Goal: Transaction & Acquisition: Purchase product/service

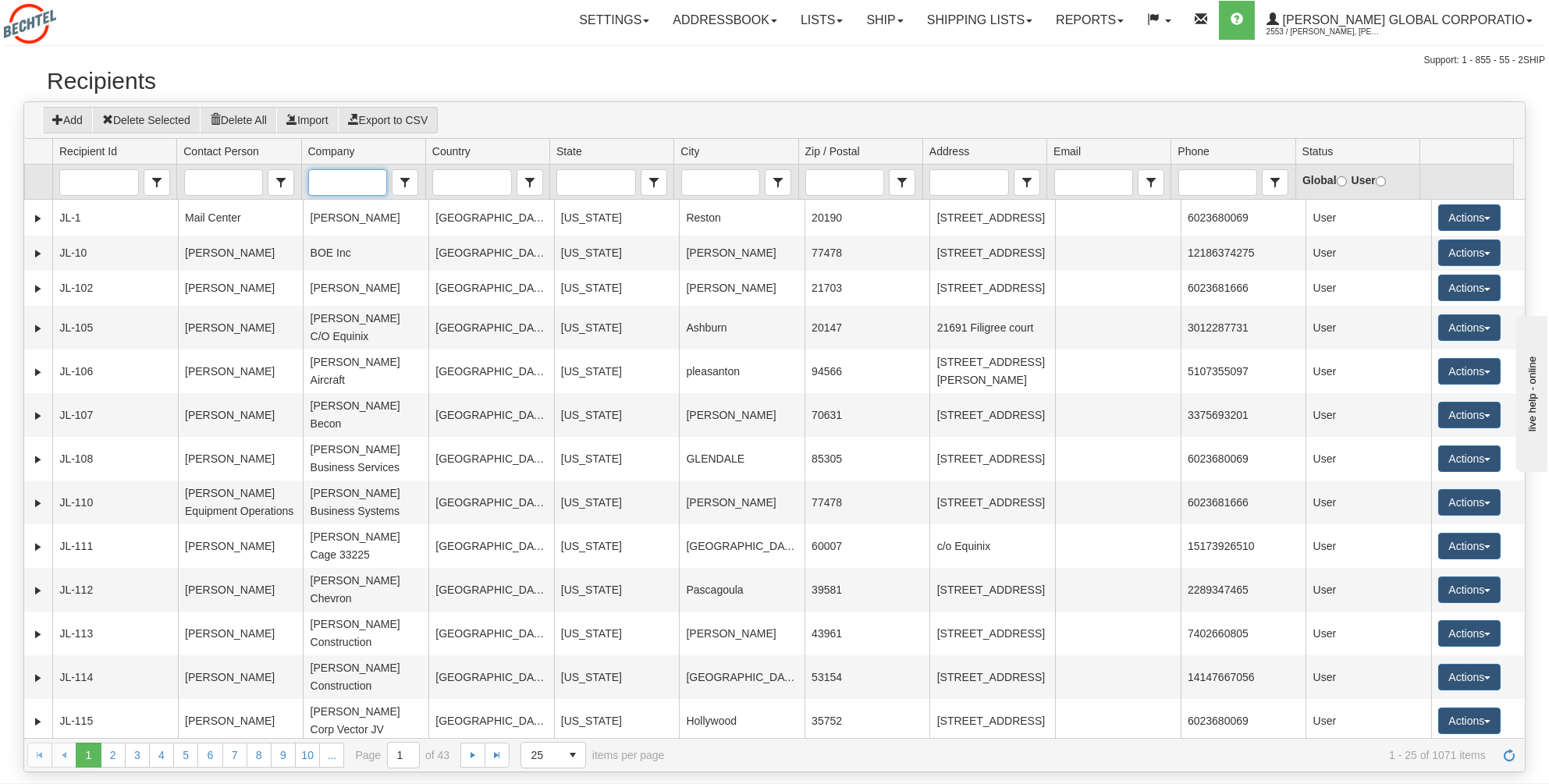
click at [320, 181] on input "Company" at bounding box center [348, 183] width 78 height 25
click at [342, 324] on span "[PERSON_NAME] REGIONAL INCOME TAX AGENCY" at bounding box center [360, 320] width 90 height 62
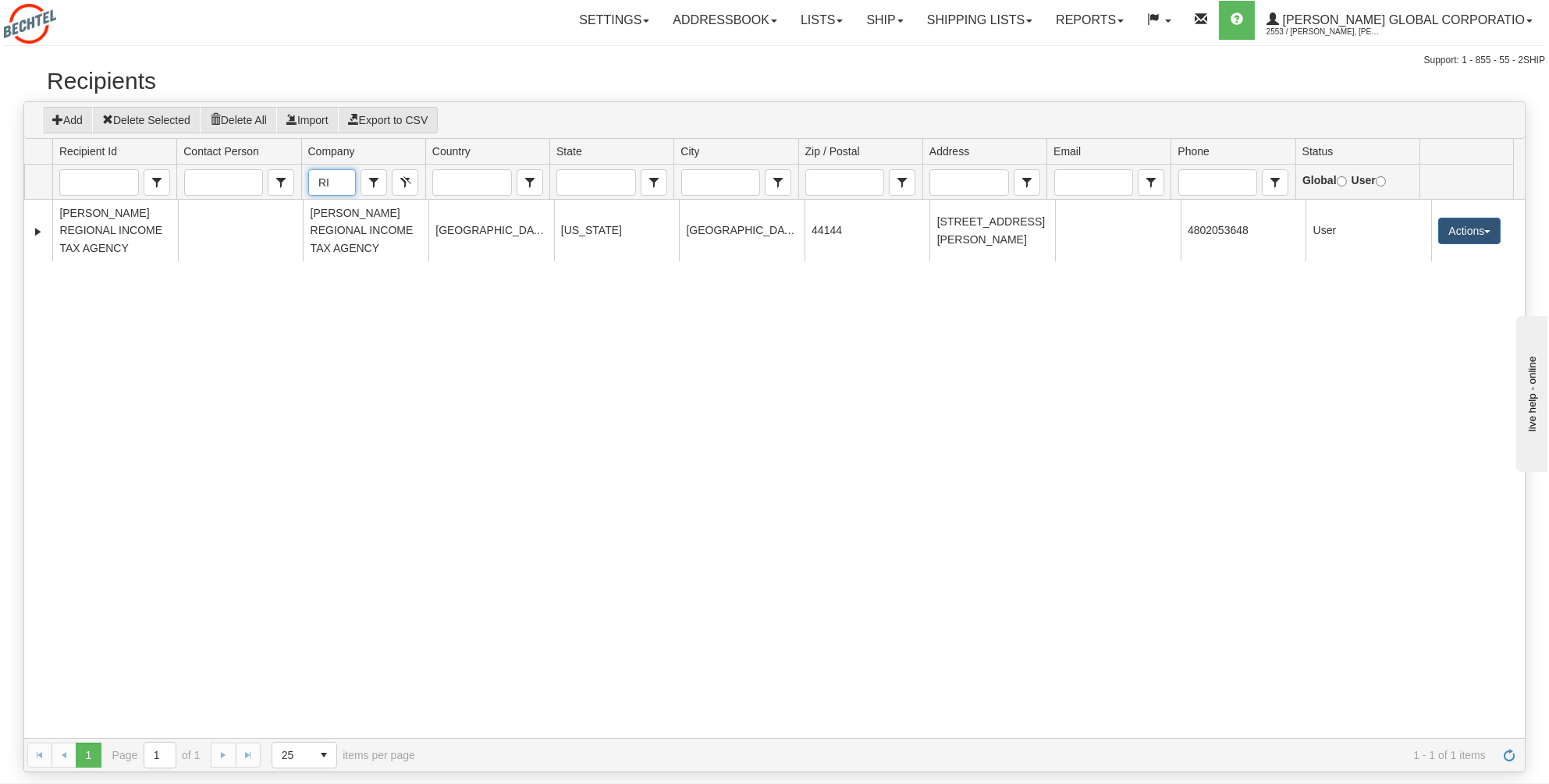
type input "[PERSON_NAME] REGIONAL INCOME TAX AGENCY"
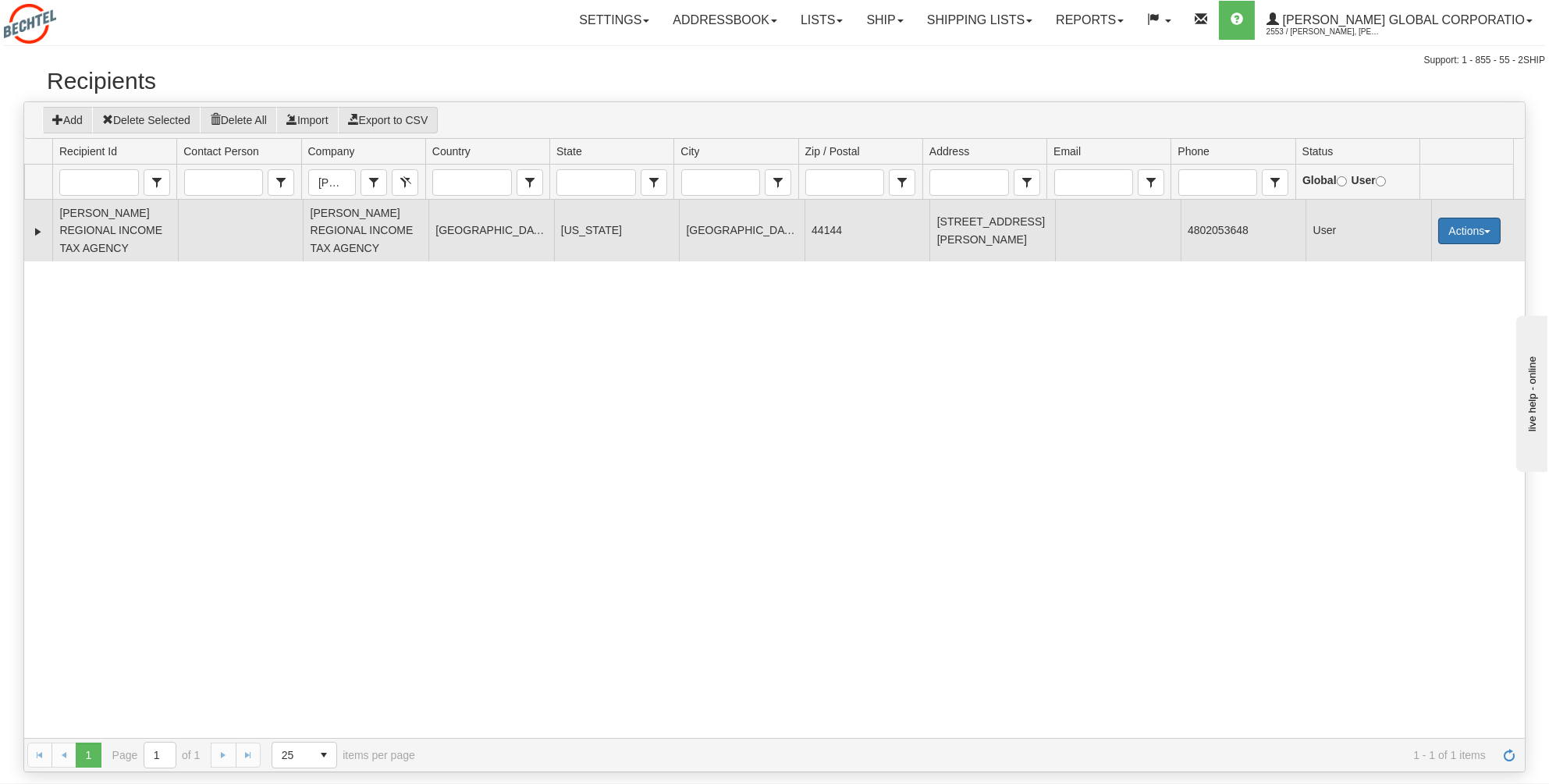
click at [1475, 231] on button "Actions" at bounding box center [1470, 231] width 62 height 27
click at [1412, 342] on link "Ship" at bounding box center [1438, 341] width 125 height 20
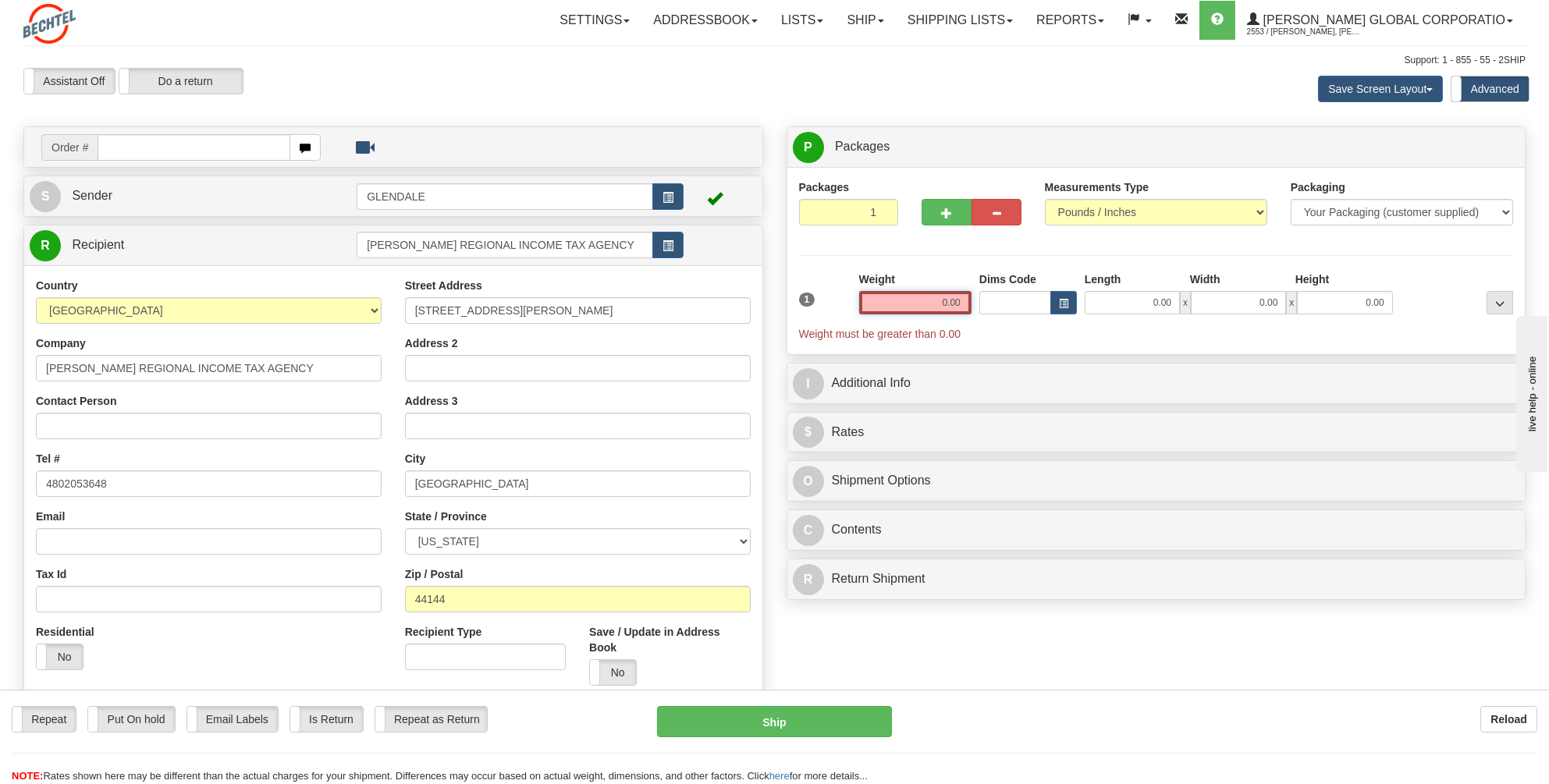
drag, startPoint x: 963, startPoint y: 299, endPoint x: 925, endPoint y: 299, distance: 38.0
click at [925, 299] on input "0.00" at bounding box center [915, 303] width 112 height 23
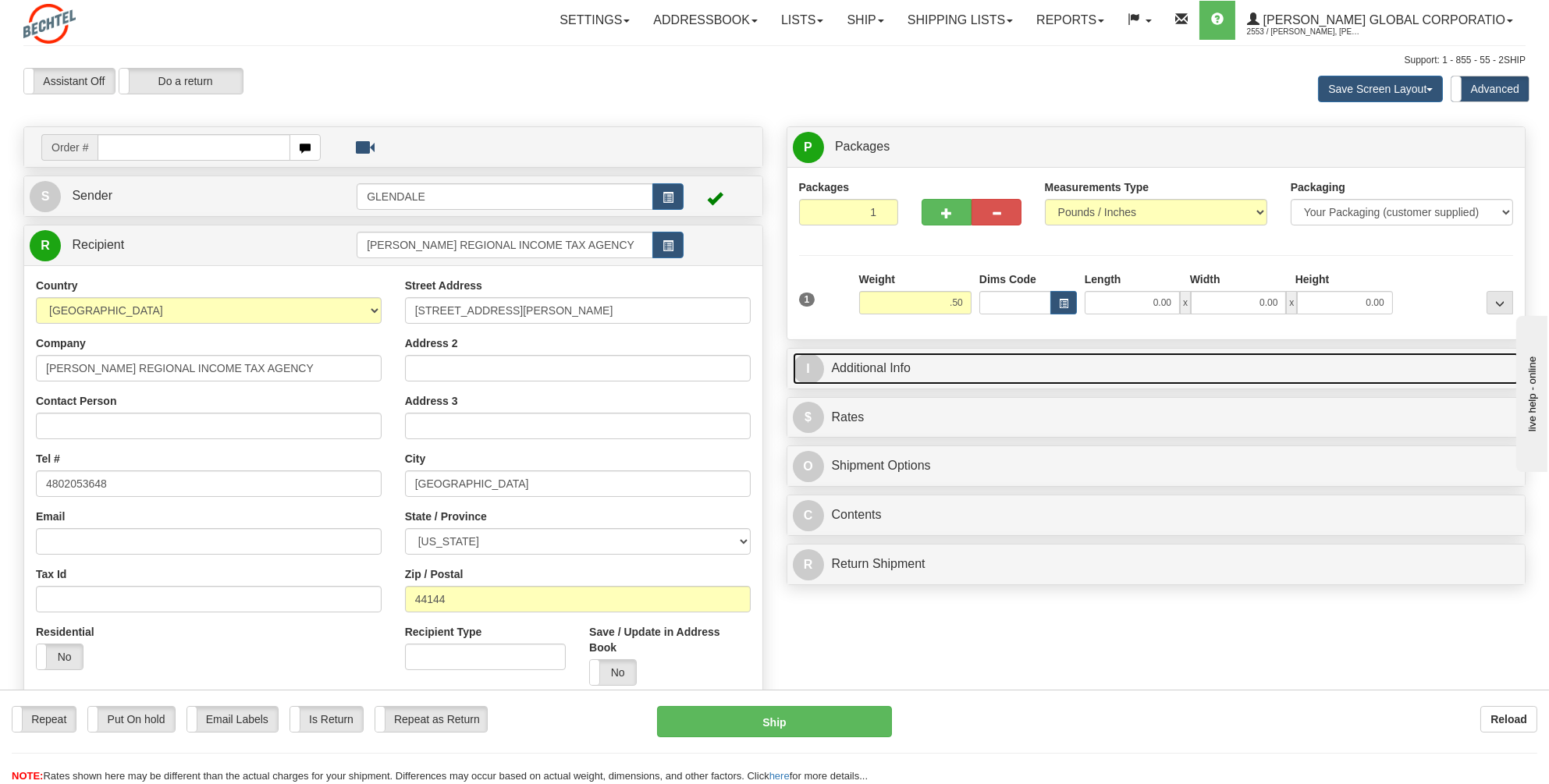
type input "0.50"
click at [890, 361] on link "I Additional Info" at bounding box center [1157, 369] width 727 height 32
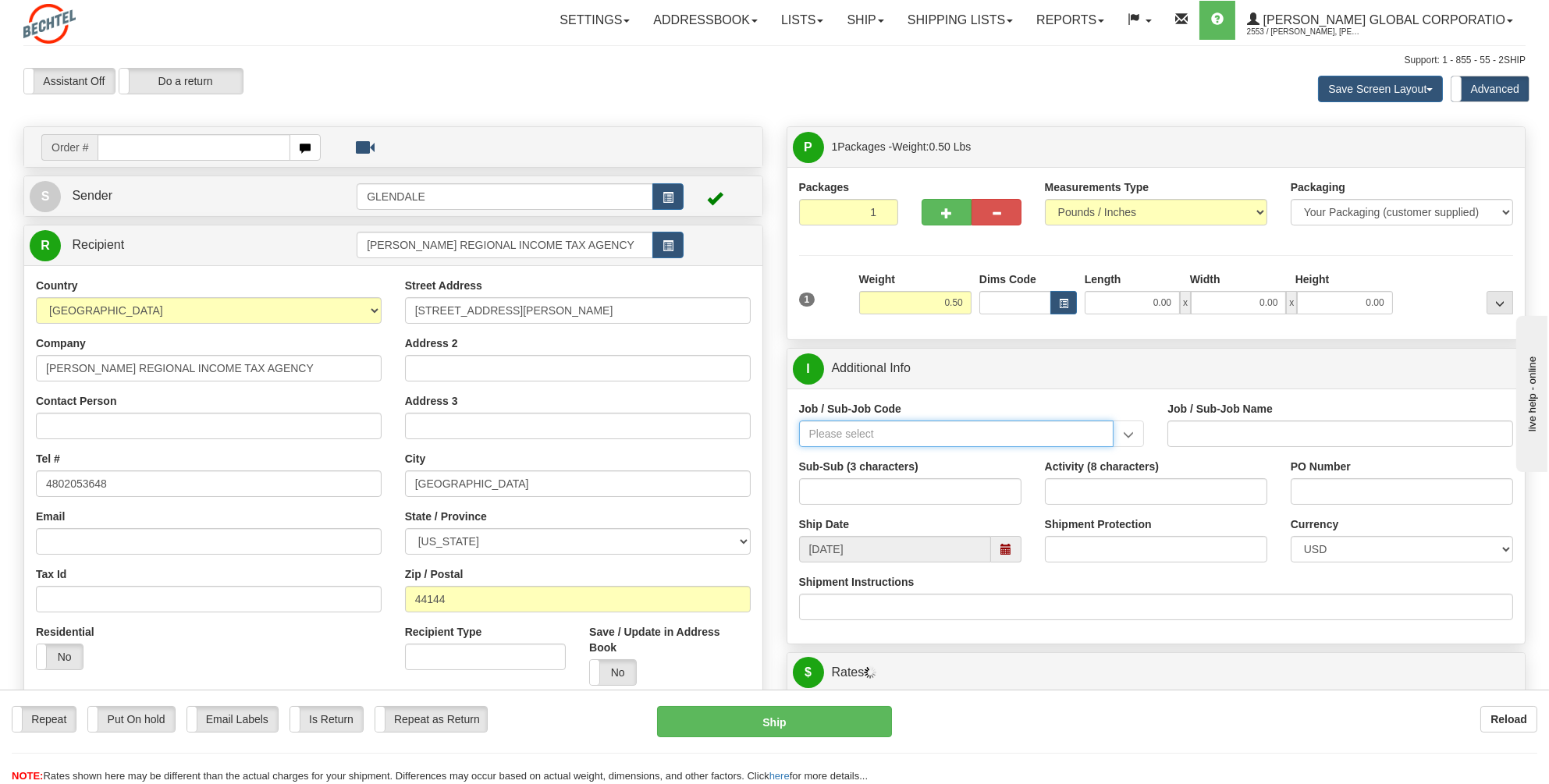
click at [823, 429] on input "Job / Sub-Job Code" at bounding box center [957, 434] width 316 height 27
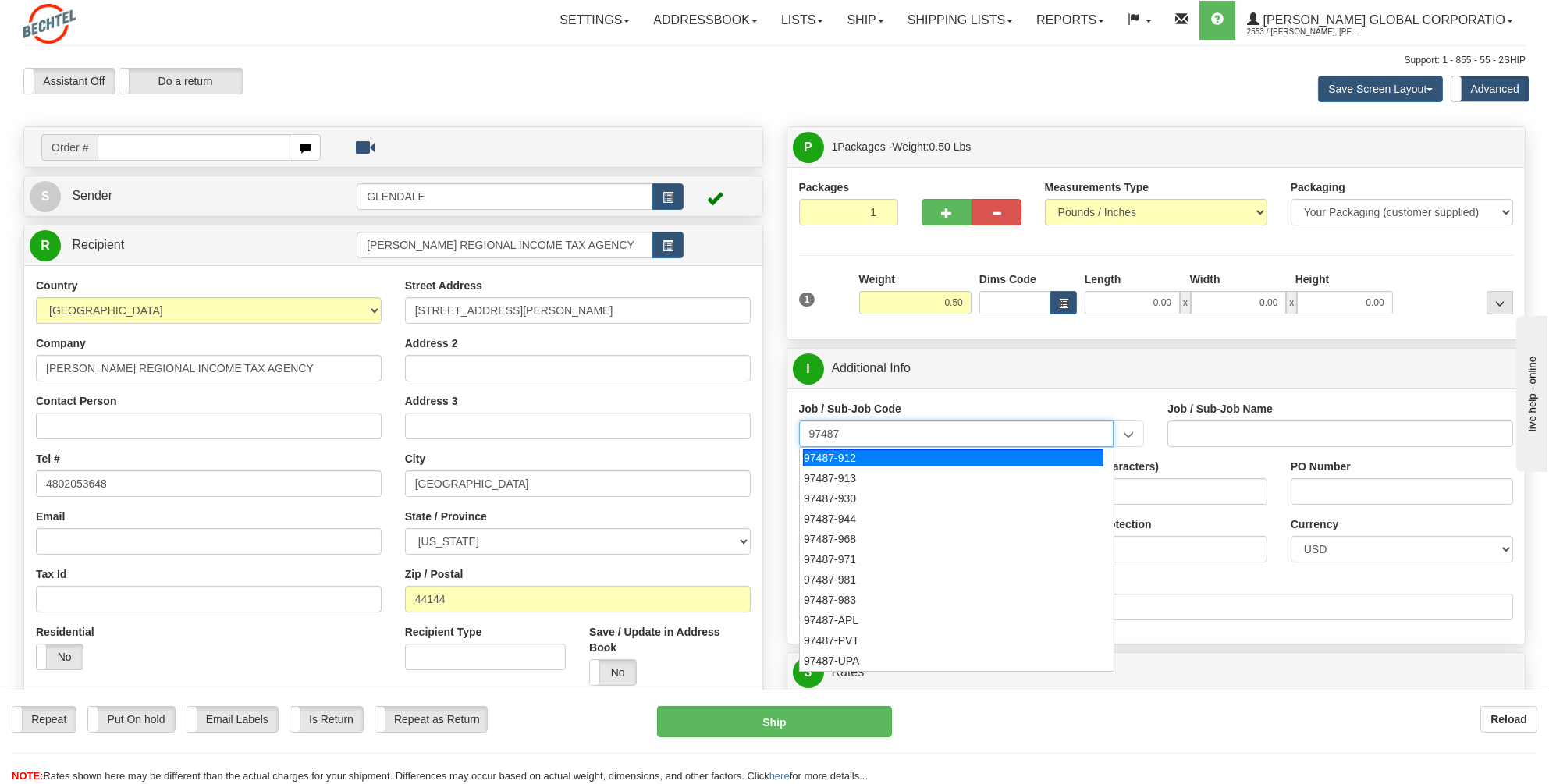
drag, startPoint x: 847, startPoint y: 427, endPoint x: 832, endPoint y: 428, distance: 15.0
click at [832, 428] on input "97487" at bounding box center [957, 434] width 316 height 27
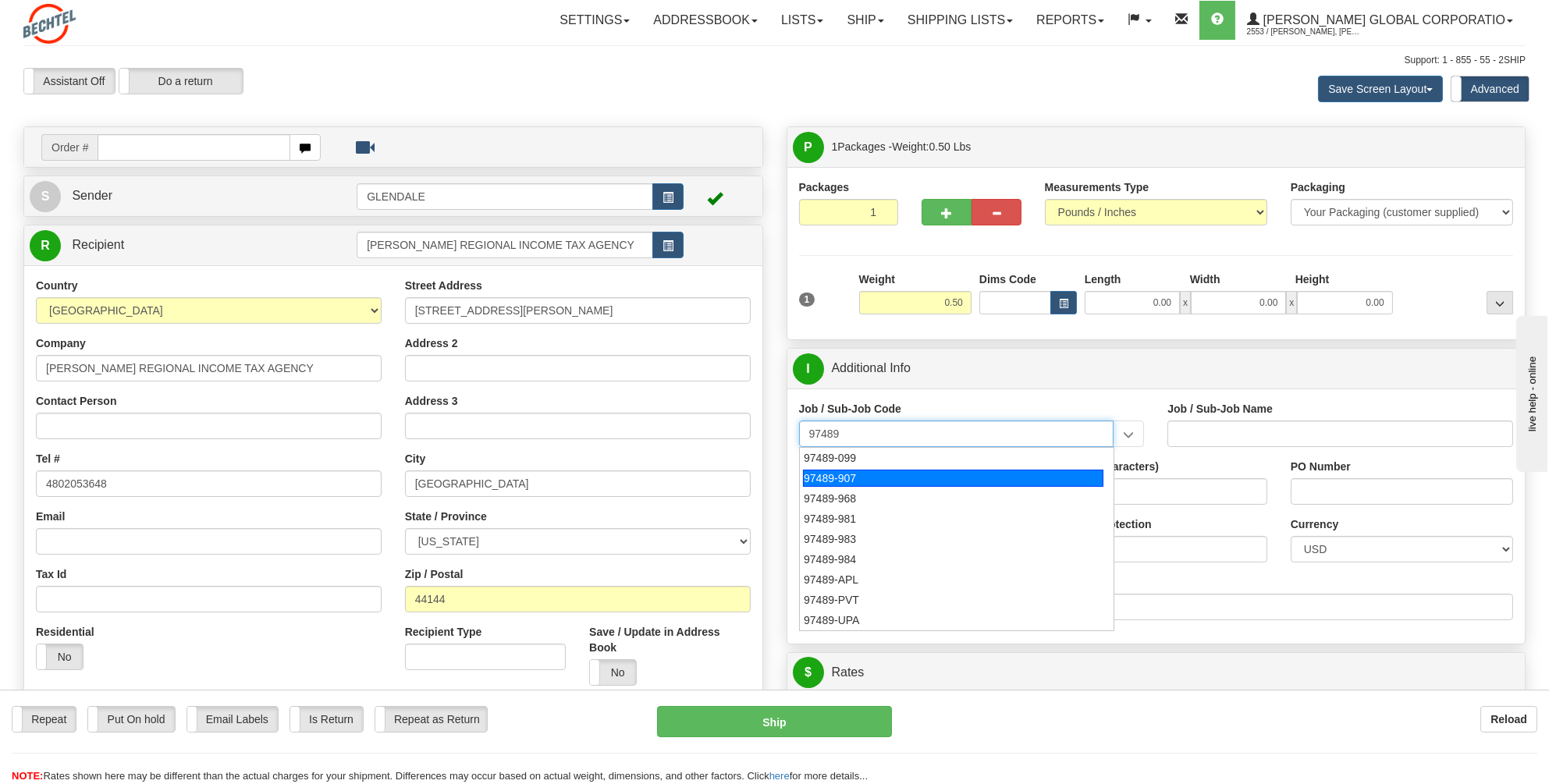
click at [857, 474] on div "97489-907" at bounding box center [953, 478] width 300 height 17
type input "97489-907"
type input "PAYROLL TAX - PAYROLL TAX COMPLIANCE"
type input "97489-907"
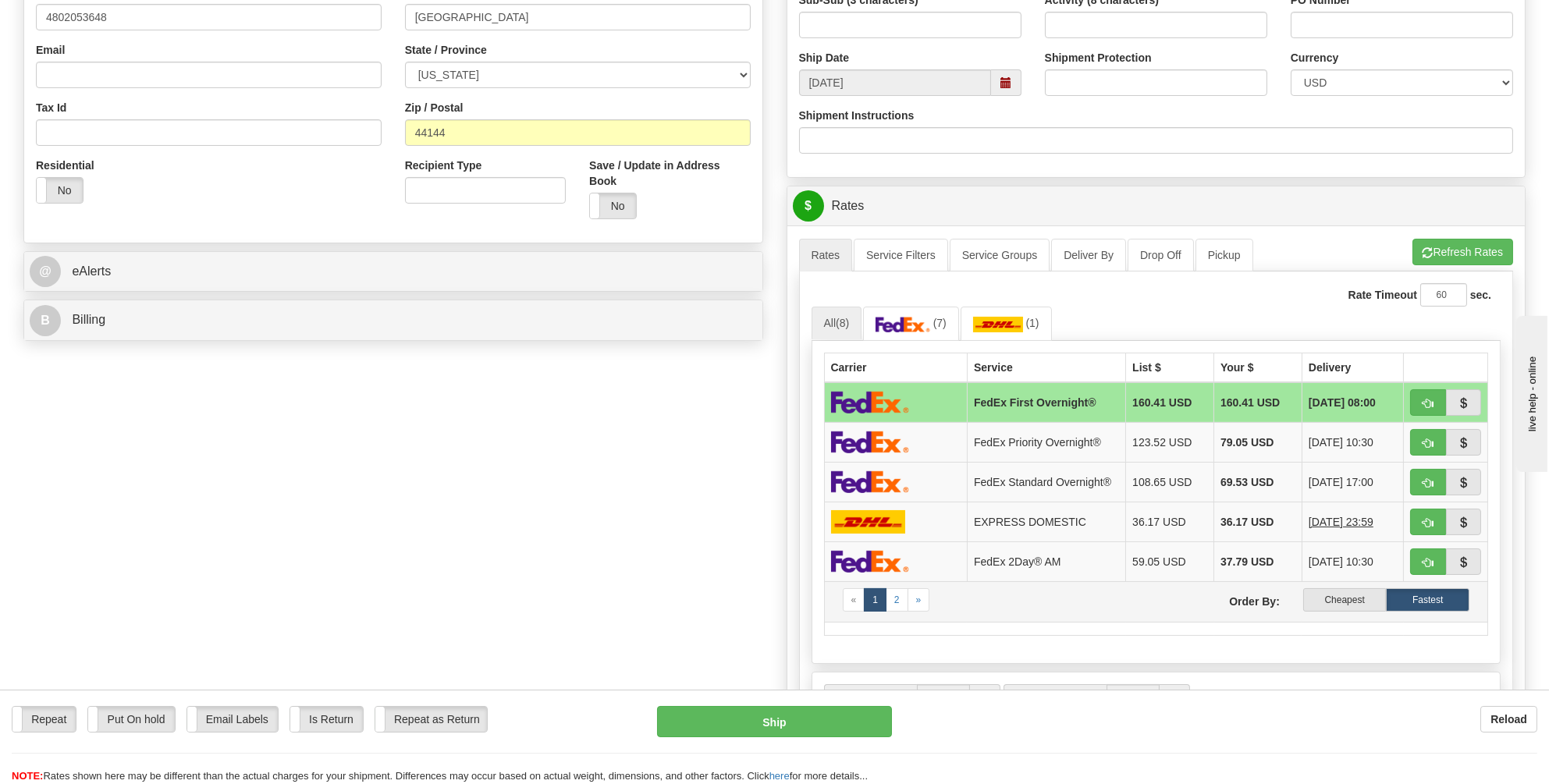
scroll to position [468, 0]
click at [879, 461] on td at bounding box center [896, 480] width 143 height 40
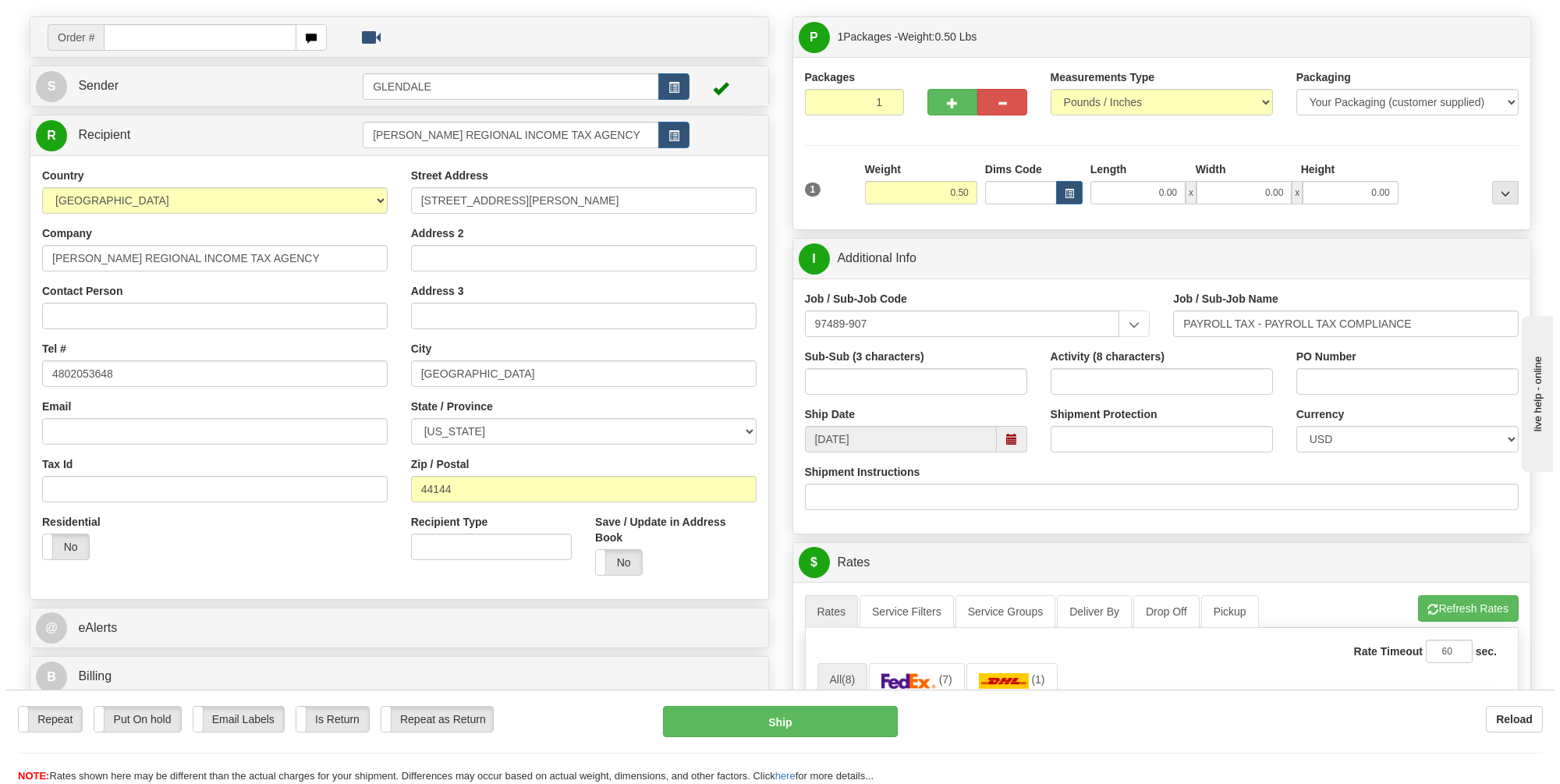
scroll to position [78, 0]
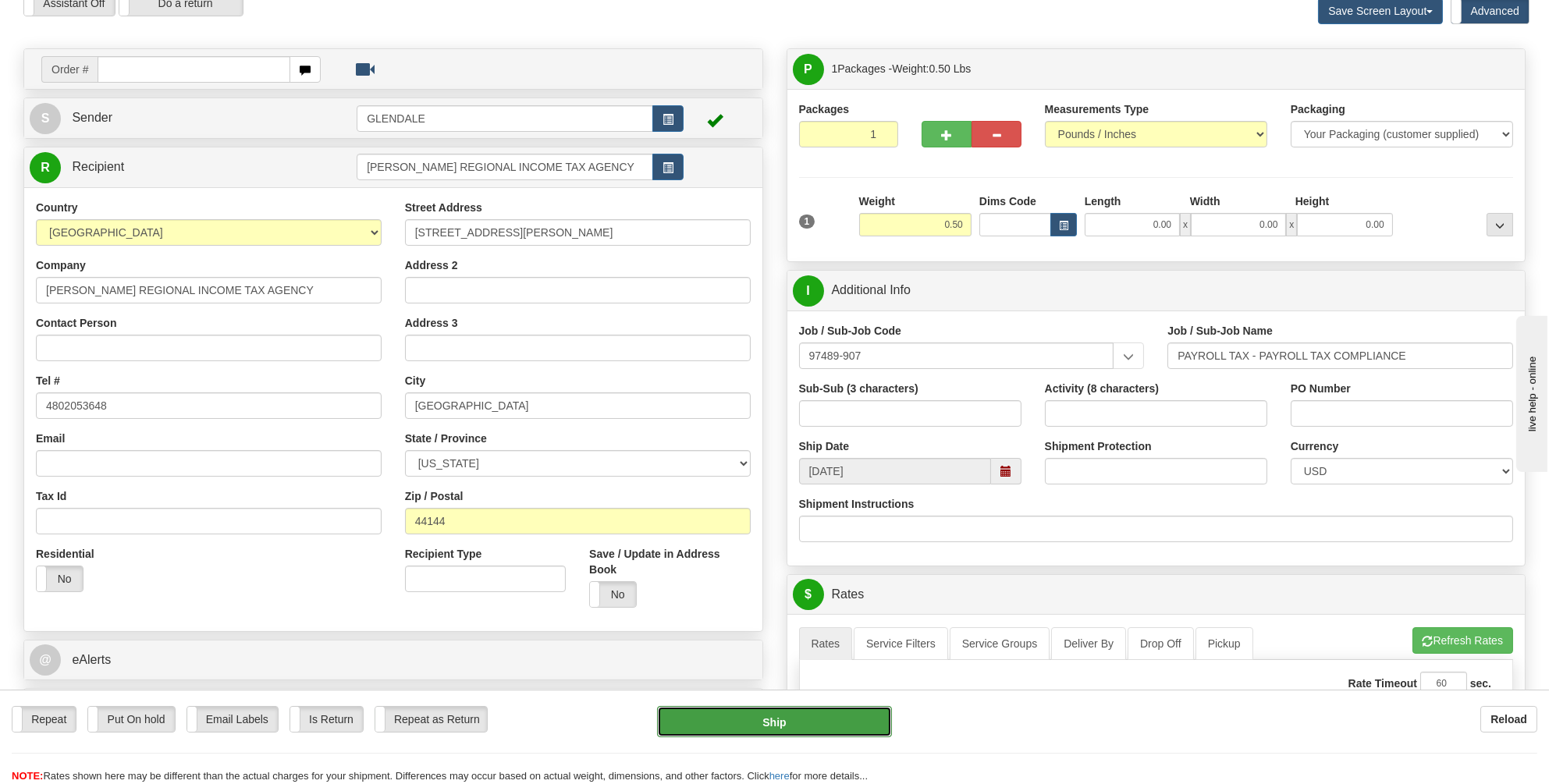
click at [765, 716] on button "Ship" at bounding box center [774, 721] width 235 height 31
type input "05"
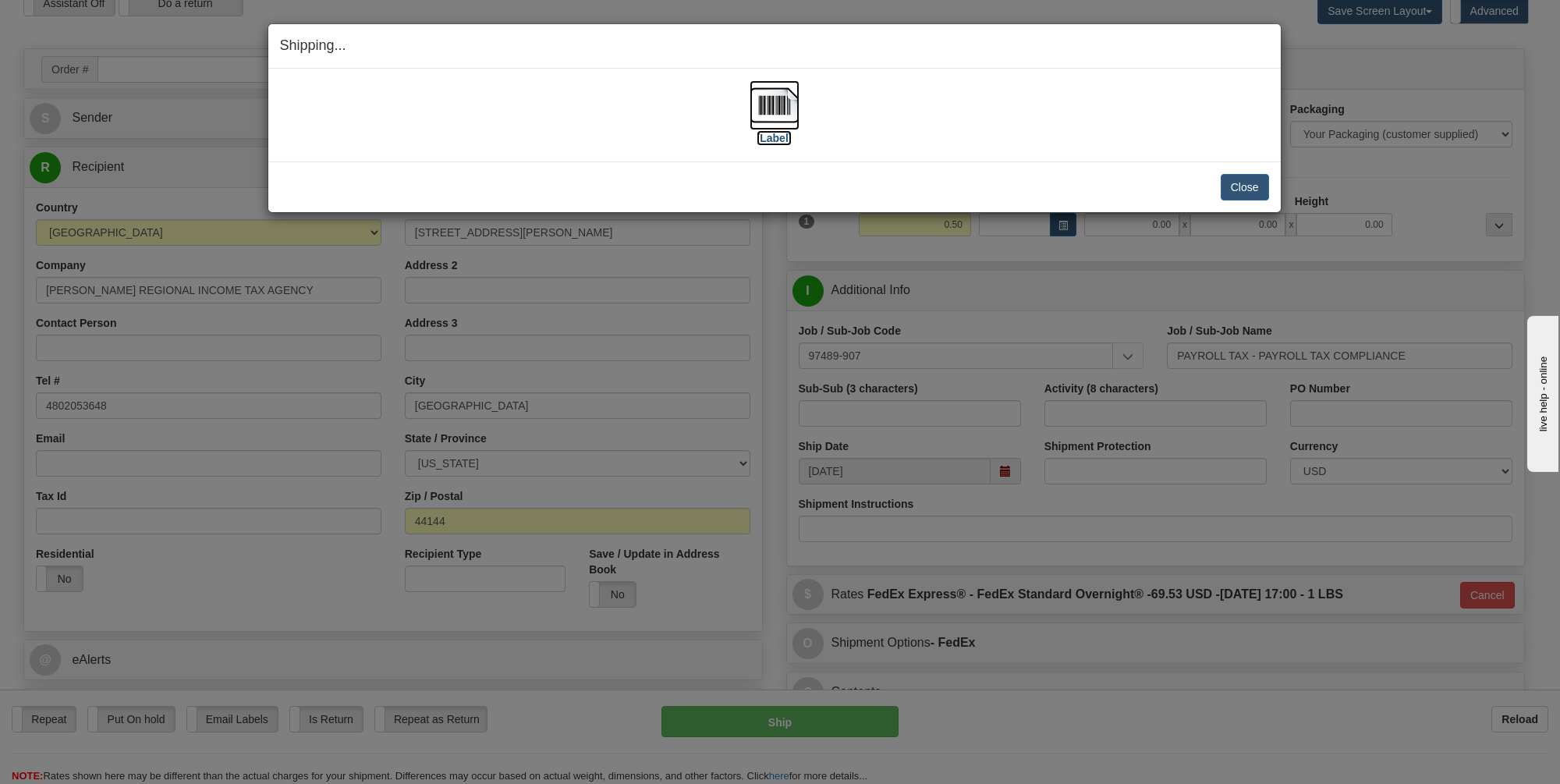
click at [775, 98] on img at bounding box center [774, 105] width 50 height 50
